Goal: Task Accomplishment & Management: Manage account settings

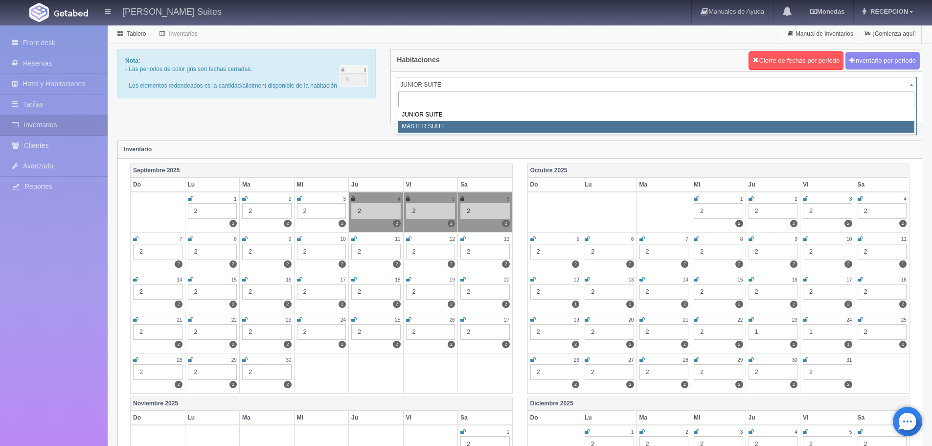
select select "305"
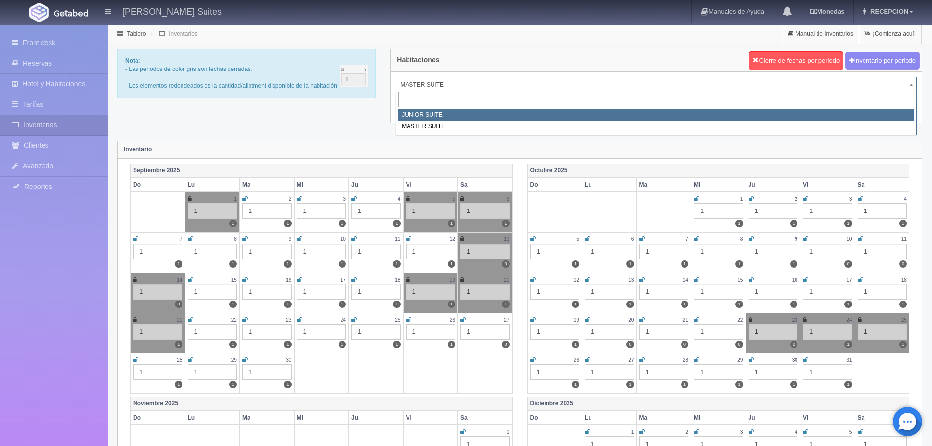
select select "304"
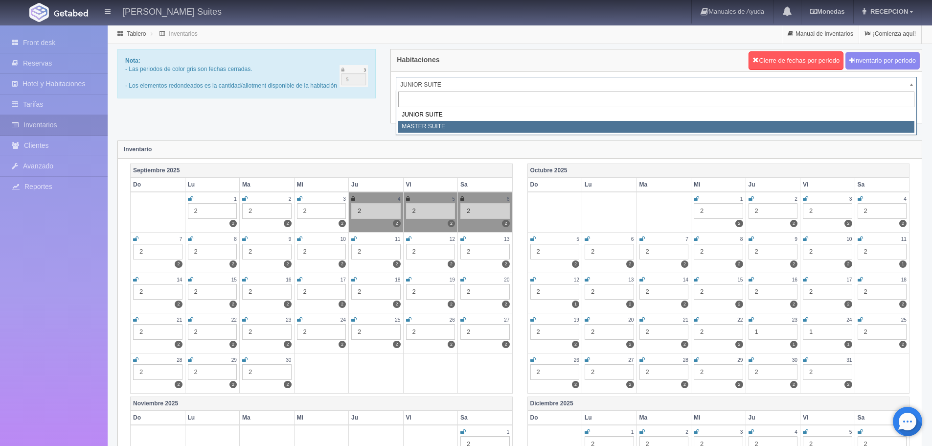
select select "305"
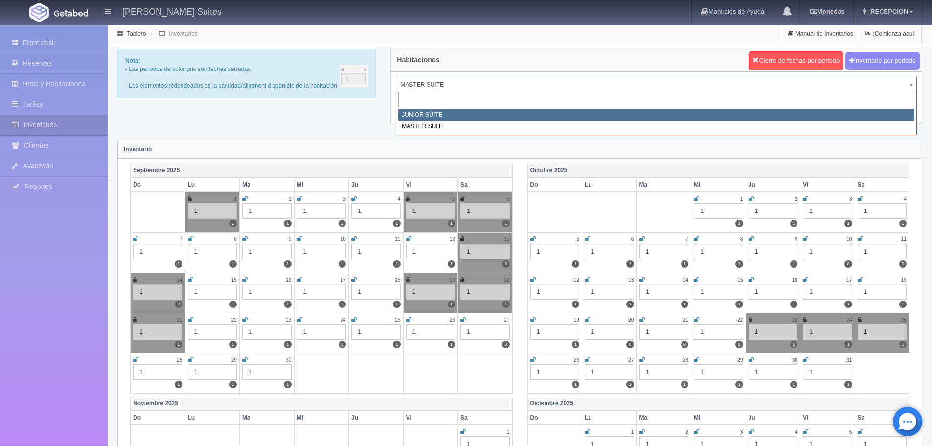
select select "304"
